Goal: Information Seeking & Learning: Check status

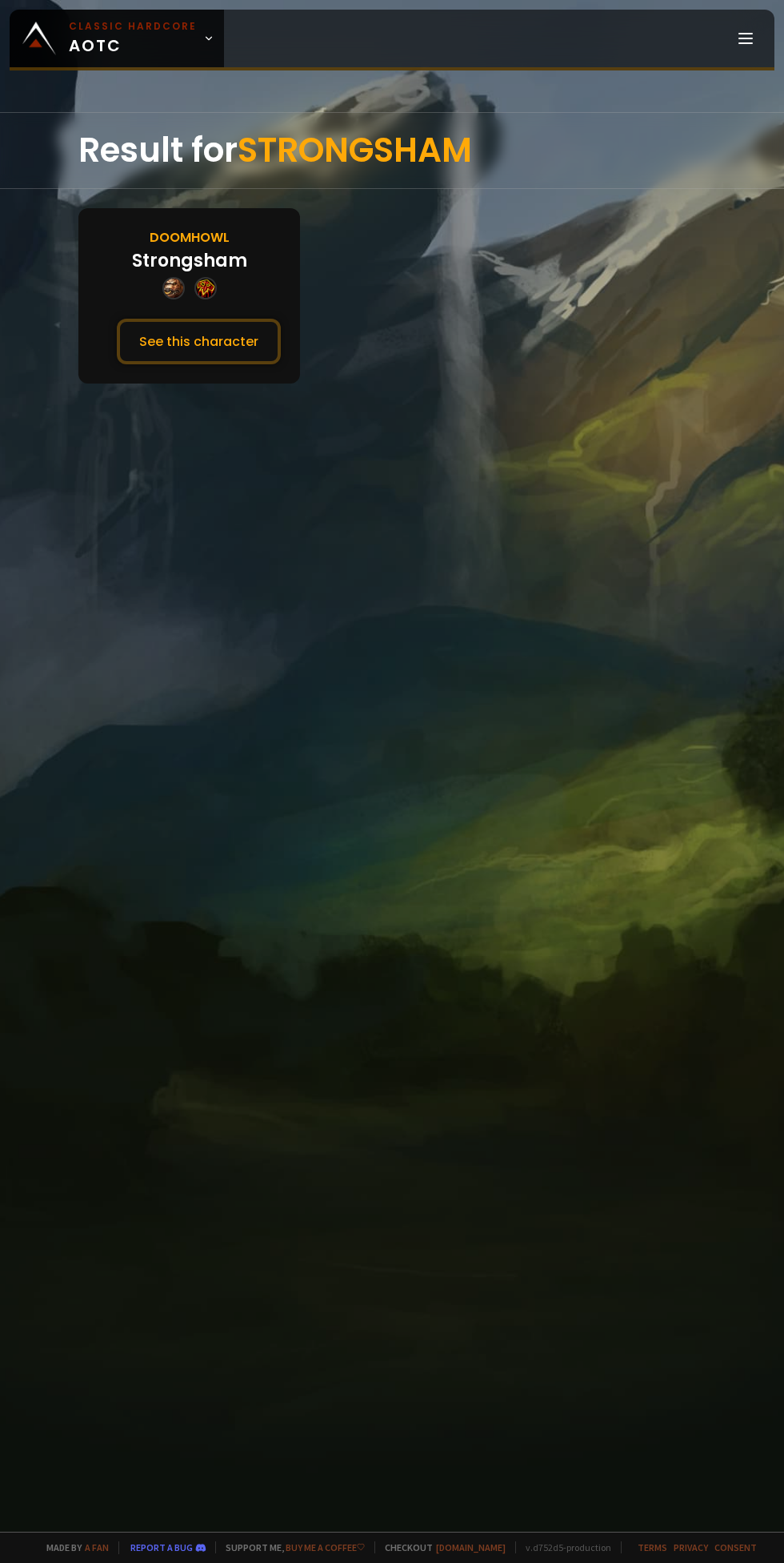
click at [203, 357] on button "See this character" at bounding box center [198, 341] width 164 height 46
click at [208, 358] on button "See this character" at bounding box center [198, 341] width 164 height 46
click at [129, 339] on button "See this character" at bounding box center [198, 341] width 164 height 46
